Goal: Task Accomplishment & Management: Manage account settings

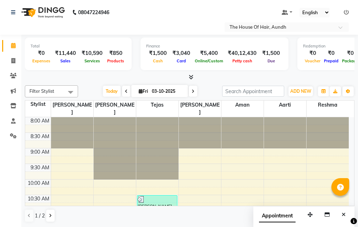
scroll to position [341, 0]
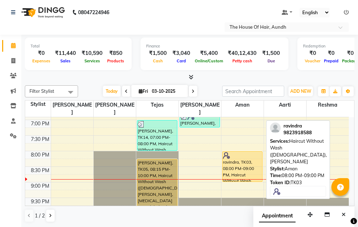
click at [247, 161] on div "ravindra, TK03, 08:00 PM-09:00 PM, Haircut Without Wash ([DEMOGRAPHIC_DATA]),[P…" at bounding box center [242, 167] width 40 height 30
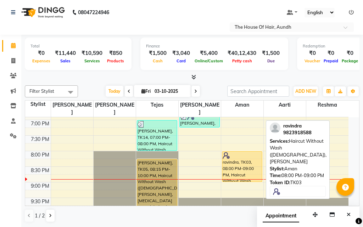
select select "1"
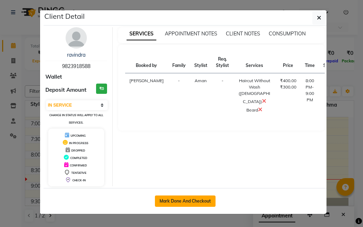
click at [174, 201] on button "Mark Done And Checkout" at bounding box center [185, 201] width 61 height 11
select select "26"
select select "service"
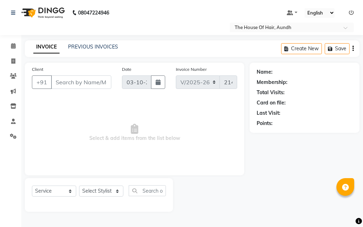
type input "9823918588"
select select "93546"
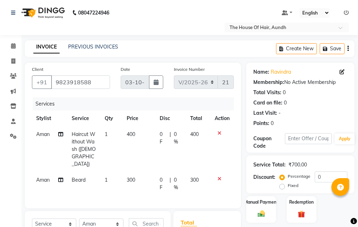
scroll to position [98, 0]
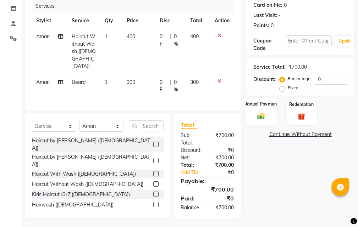
click at [260, 122] on div "Manual Payment" at bounding box center [261, 112] width 31 height 28
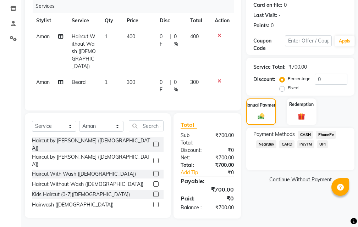
click at [304, 134] on span "CASH" at bounding box center [305, 135] width 15 height 8
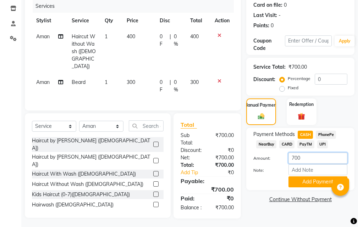
click at [305, 158] on input "700" at bounding box center [317, 158] width 59 height 11
type input "7"
type input "500"
click at [262, 189] on div "Payment Methods CASH PhonePe NearBuy CARD PayTM UPI Amount: 500 Note: Add Payme…" at bounding box center [300, 159] width 108 height 62
click at [303, 179] on button "Add Payment" at bounding box center [317, 182] width 59 height 11
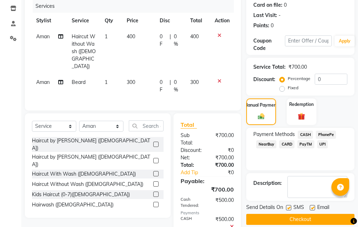
scroll to position [135, 0]
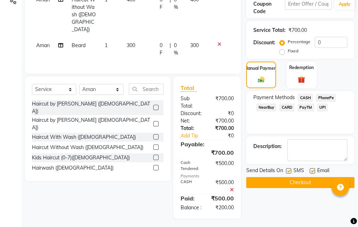
click at [303, 180] on button "Checkout" at bounding box center [300, 182] width 108 height 11
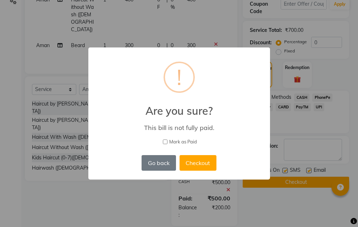
scroll to position [127, 0]
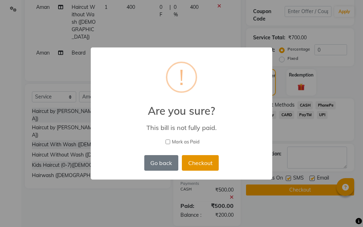
click at [195, 159] on button "Checkout" at bounding box center [200, 163] width 37 height 16
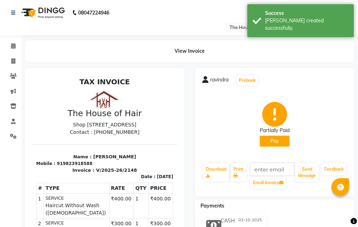
click at [277, 143] on button "Pay" at bounding box center [275, 141] width 30 height 11
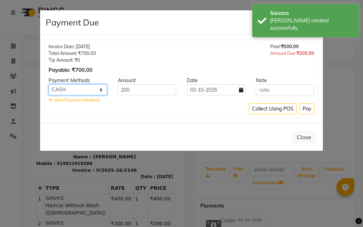
click at [67, 91] on select "CASH PhonePe NearBuy CARD PayTM UPI" at bounding box center [78, 89] width 59 height 11
select select "8"
click at [49, 84] on select "CASH PhonePe NearBuy CARD PayTM UPI" at bounding box center [78, 89] width 59 height 11
click at [310, 109] on button "Pay" at bounding box center [307, 109] width 15 height 11
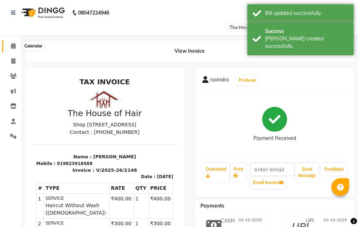
click at [16, 46] on span at bounding box center [13, 46] width 12 height 8
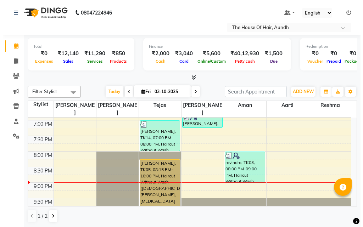
scroll to position [0, 0]
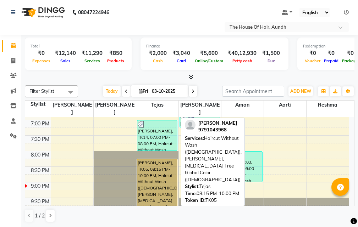
click at [165, 183] on div "[PERSON_NAME], TK05, 08:15 PM-10:00 PM, Haircut Without Wash ([DEMOGRAPHIC_DATA…" at bounding box center [157, 186] width 40 height 53
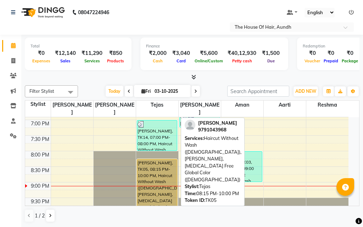
select select "1"
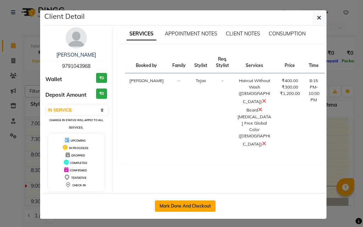
click at [161, 209] on button "Mark Done And Checkout" at bounding box center [185, 206] width 61 height 11
select select "service"
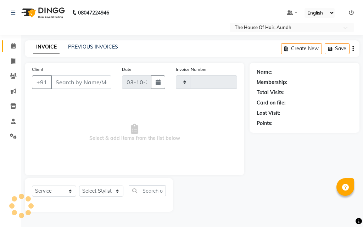
type input "2149"
select select "26"
type input "9791043968"
select select "6864"
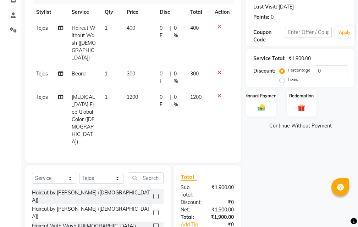
scroll to position [136, 0]
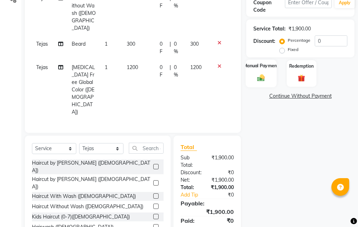
click at [266, 75] on img at bounding box center [261, 78] width 12 height 9
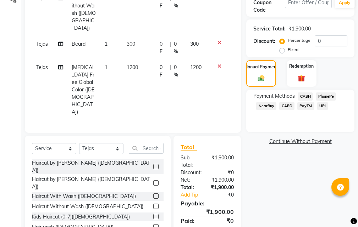
click at [324, 107] on span "UPI" at bounding box center [322, 106] width 11 height 8
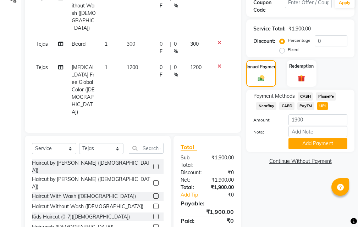
click at [321, 150] on div "Payment Methods CASH PhonePe NearBuy CARD PayTM UPI Amount: 1900 Note: Add Paym…" at bounding box center [300, 121] width 108 height 62
click at [323, 141] on button "Add Payment" at bounding box center [317, 143] width 59 height 11
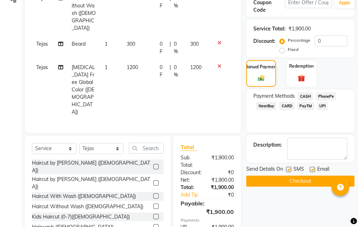
scroll to position [159, 0]
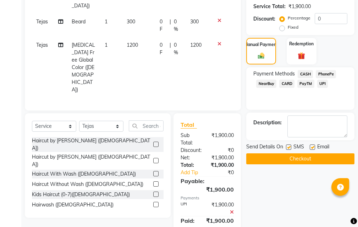
drag, startPoint x: 294, startPoint y: 154, endPoint x: 300, endPoint y: 157, distance: 6.3
click at [297, 156] on button "Checkout" at bounding box center [300, 159] width 108 height 11
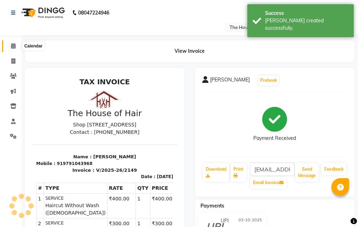
click at [13, 45] on icon at bounding box center [13, 45] width 5 height 5
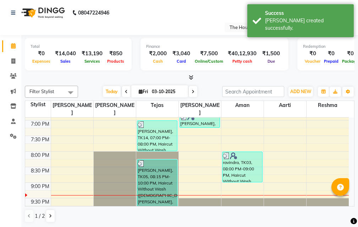
scroll to position [0, 0]
